Goal: Find specific page/section: Find specific page/section

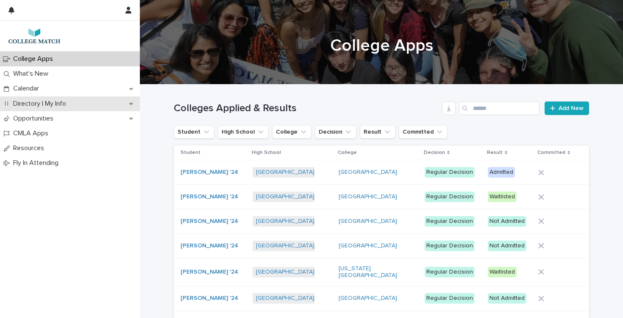
click at [42, 105] on p "Directory | My Info" at bounding box center [41, 104] width 63 height 8
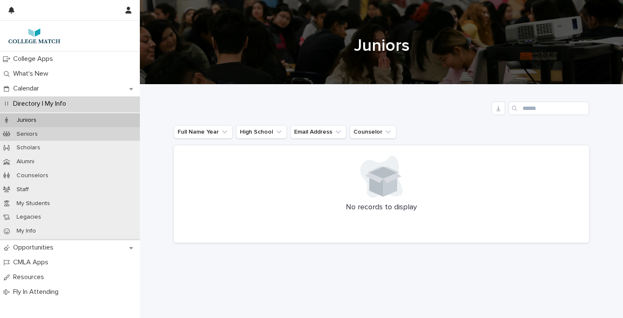
click at [30, 134] on p "Seniors" at bounding box center [27, 134] width 35 height 7
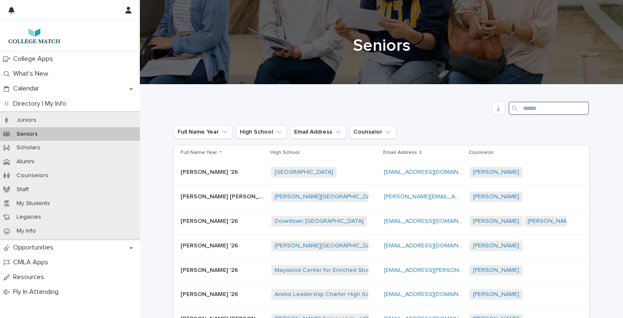
click at [527, 111] on input "Search" at bounding box center [548, 109] width 80 height 14
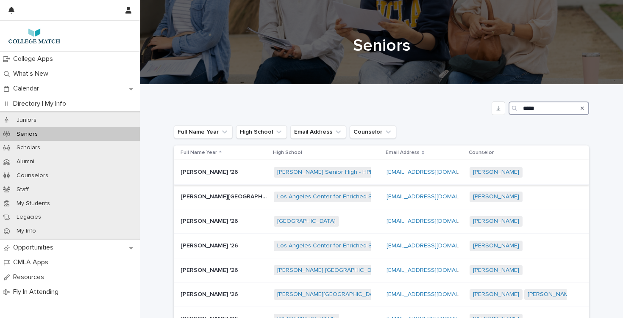
type input "*****"
click at [191, 171] on p "[PERSON_NAME] '26" at bounding box center [209, 171] width 59 height 9
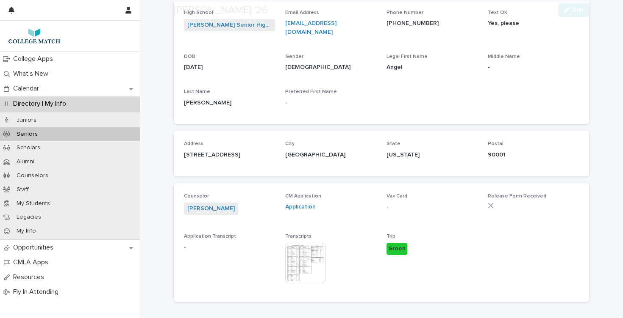
scroll to position [62, 0]
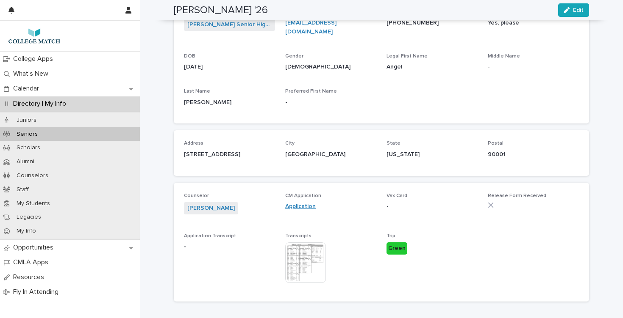
click at [304, 204] on link "Application" at bounding box center [300, 207] width 30 height 6
